Goal: Navigation & Orientation: Understand site structure

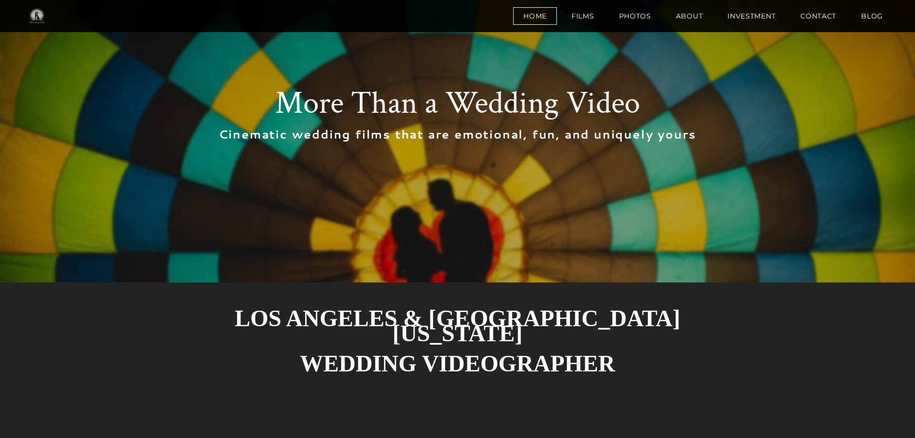
scroll to position [49, 0]
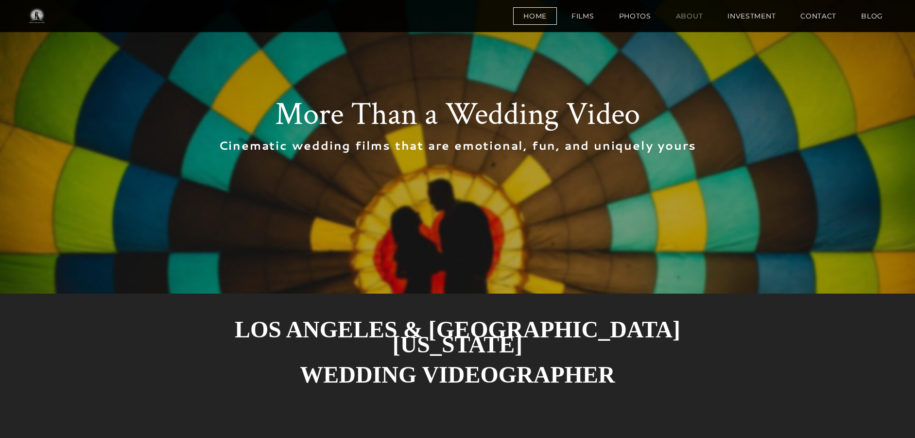
click at [695, 14] on link "About" at bounding box center [690, 16] width 48 height 18
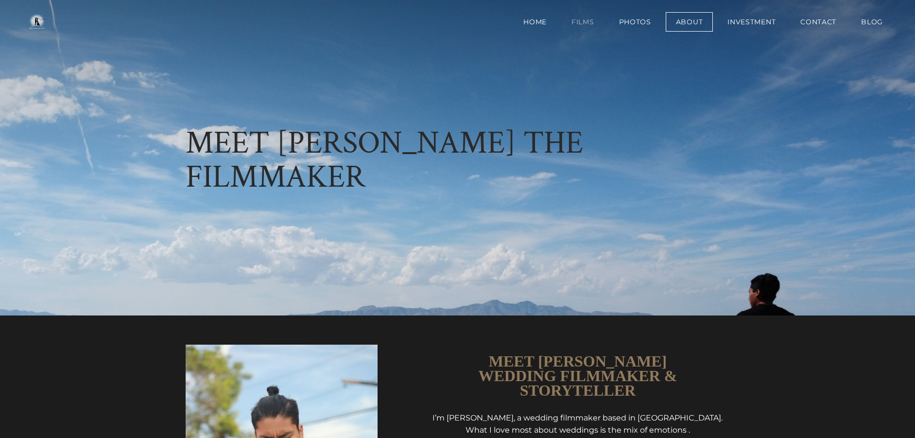
click at [583, 20] on link "Films" at bounding box center [582, 21] width 43 height 19
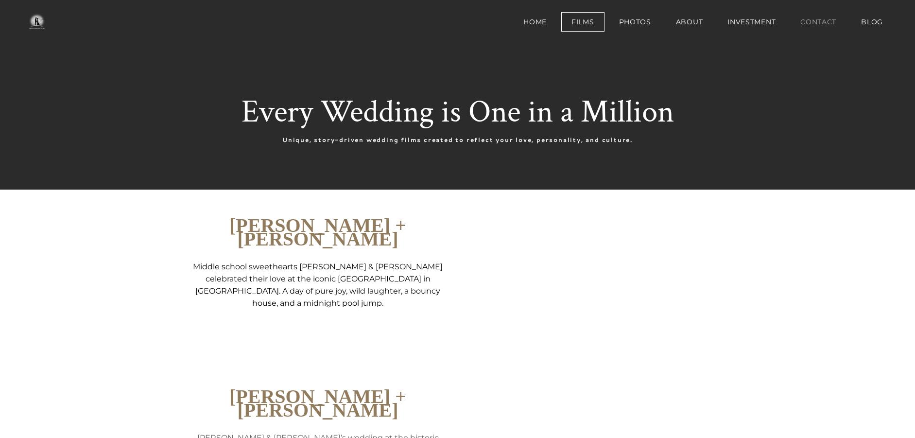
click at [825, 22] on link "Contact" at bounding box center [818, 21] width 56 height 19
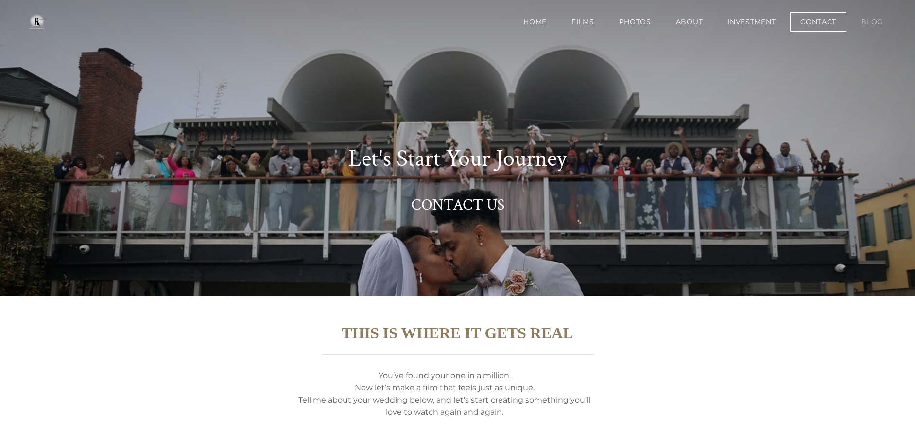
click at [872, 19] on link "BLOG" at bounding box center [872, 21] width 42 height 19
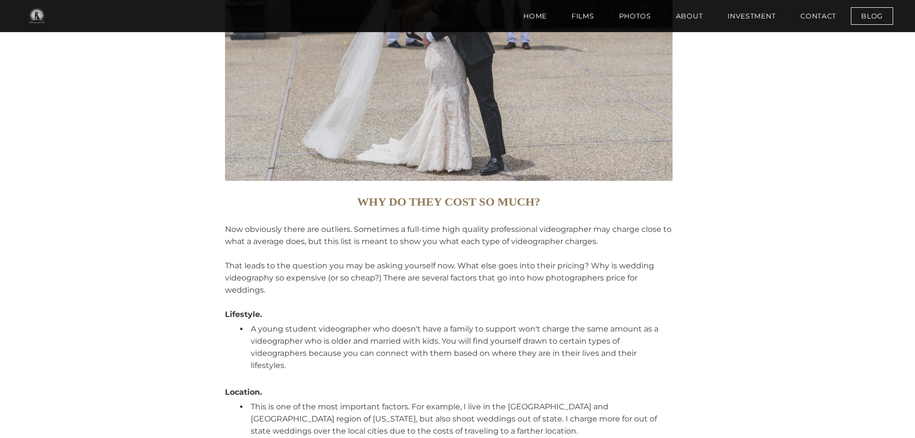
scroll to position [2382, 0]
